Goal: Task Accomplishment & Management: Use online tool/utility

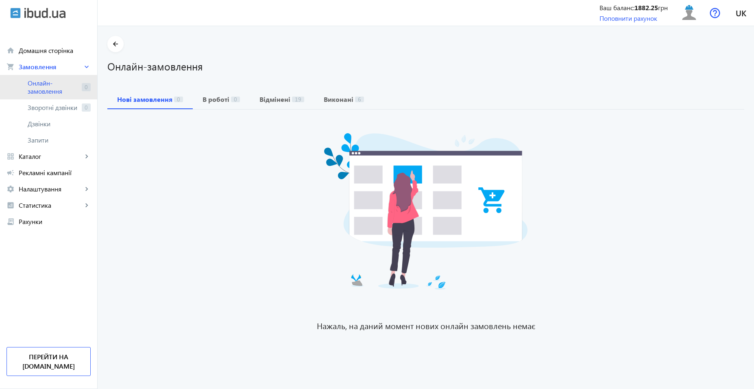
click at [42, 83] on span "Онлайн-замовлення" at bounding box center [53, 87] width 51 height 16
click at [36, 156] on span "Каталог" at bounding box center [51, 156] width 64 height 8
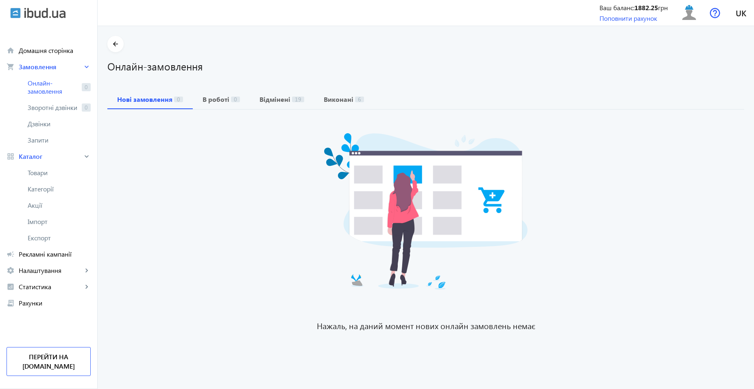
click at [47, 173] on span "Товари" at bounding box center [59, 172] width 63 height 8
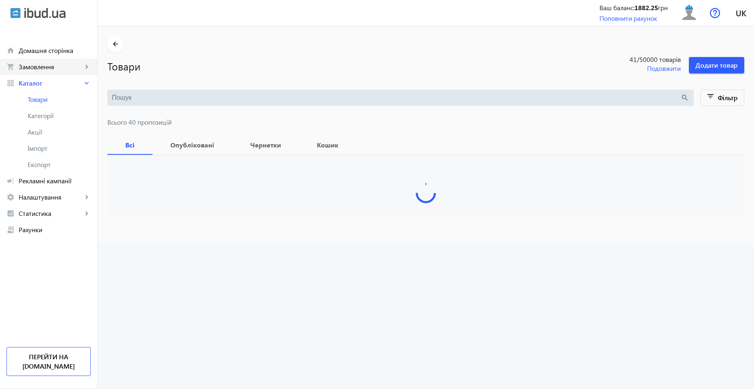
click at [48, 68] on span "Замовлення" at bounding box center [51, 67] width 64 height 8
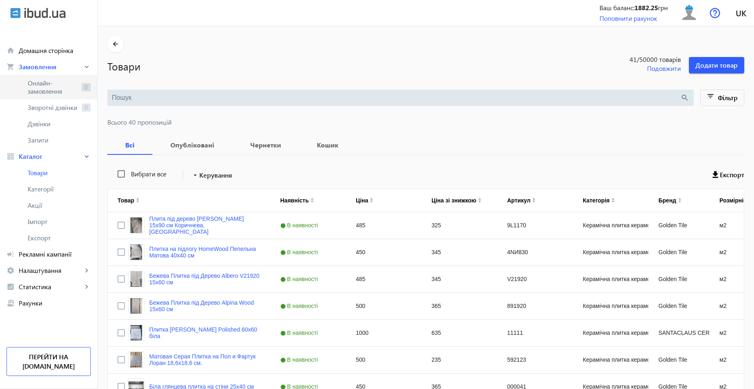
click at [54, 85] on span "Онлайн-замовлення" at bounding box center [53, 87] width 51 height 16
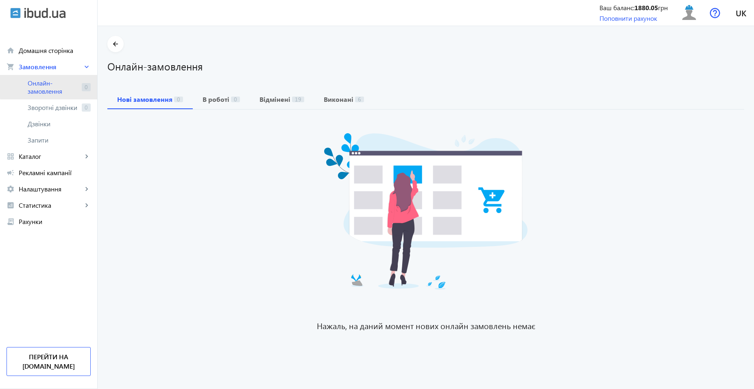
click at [52, 85] on span "Онлайн-замовлення" at bounding box center [53, 87] width 51 height 16
